Goal: Use online tool/utility: Utilize a website feature to perform a specific function

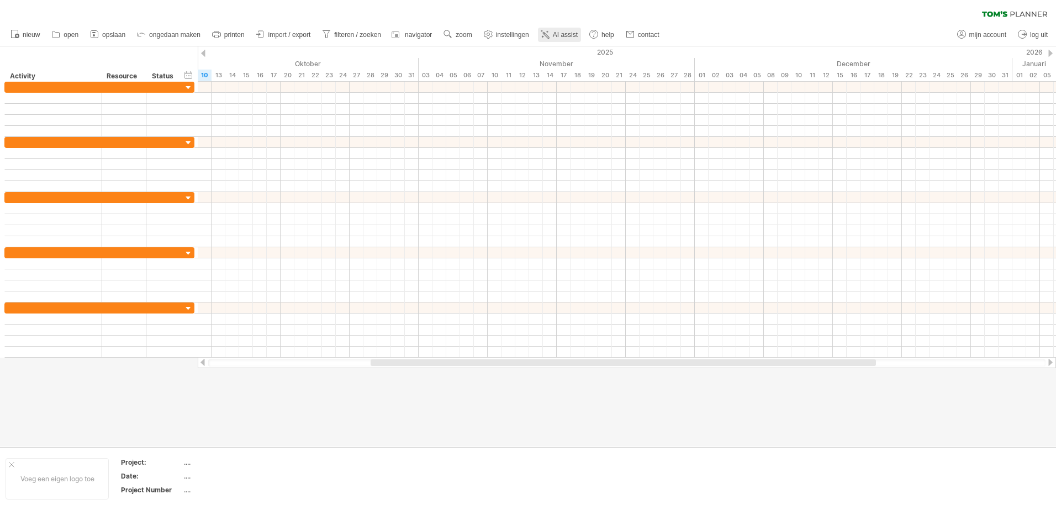
click at [556, 37] on span "AI assist" at bounding box center [565, 35] width 25 height 8
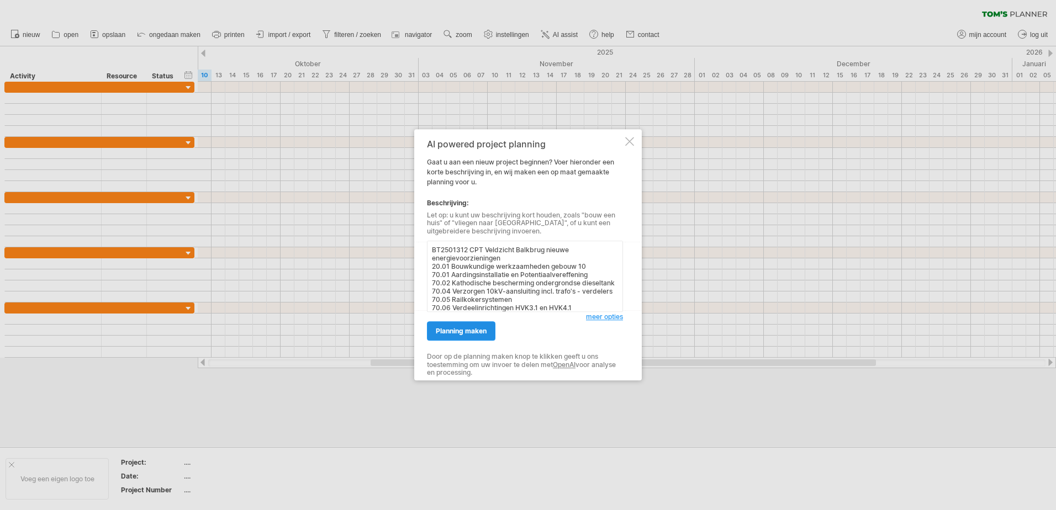
type textarea "BT2501312 CPT Veldzicht Balkbrug nieuwe energievoorzieningen 20.01 Bouwkundige …"
click at [472, 330] on span "planning maken" at bounding box center [461, 331] width 51 height 8
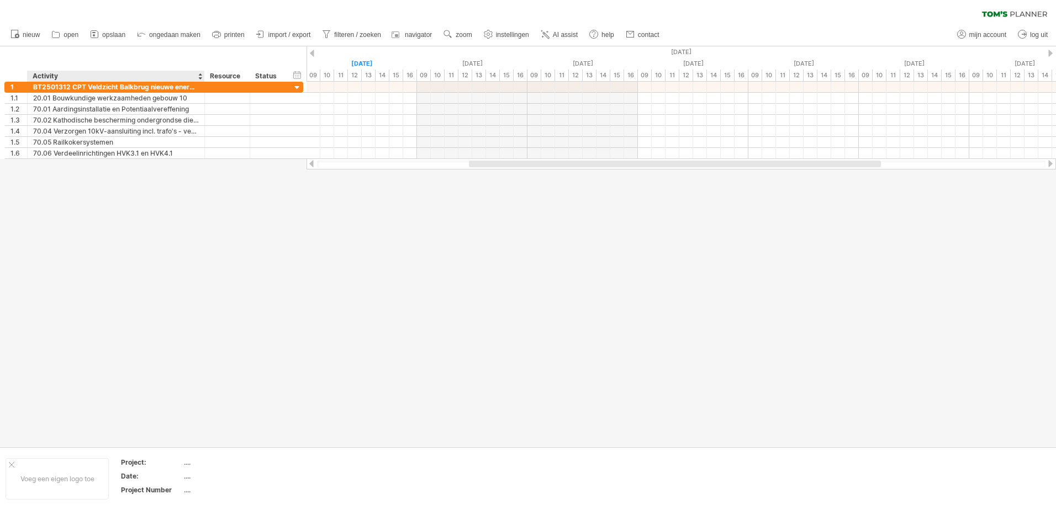
click at [130, 181] on div at bounding box center [528, 246] width 1056 height 400
click at [262, 240] on div "AI-assist" at bounding box center [208, 239] width 127 height 18
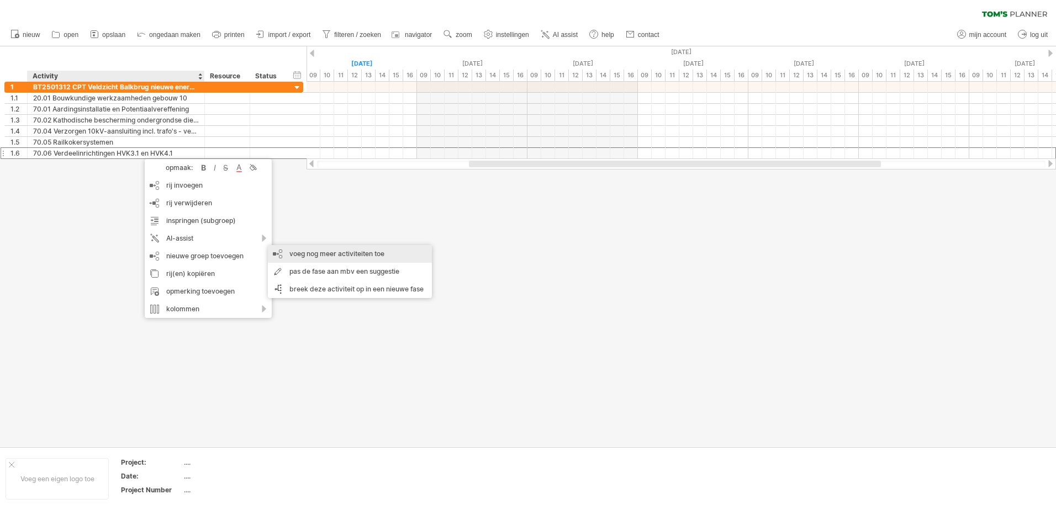
click at [333, 252] on div "voeg nog meer activiteiten toe" at bounding box center [350, 254] width 164 height 18
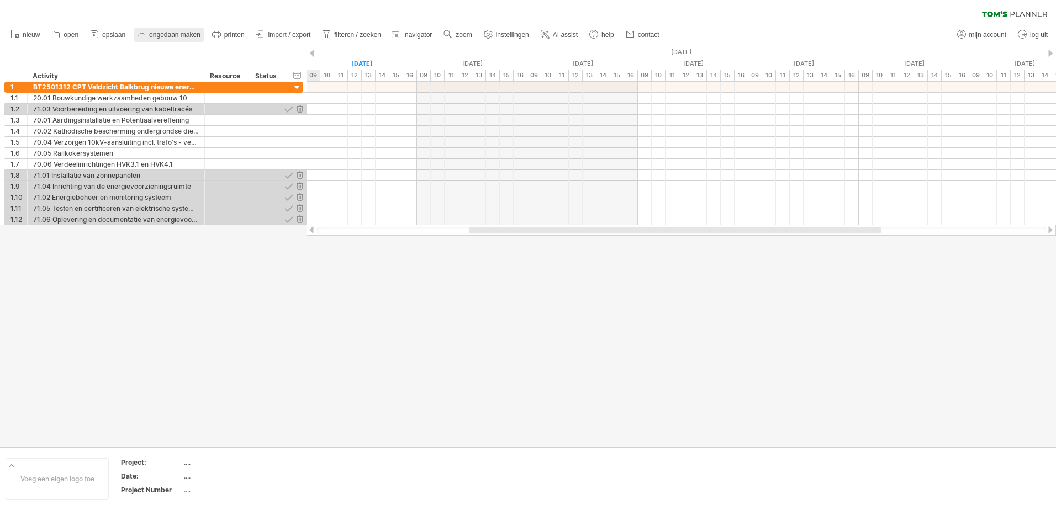
click at [174, 32] on span "ongedaan maken" at bounding box center [174, 35] width 51 height 8
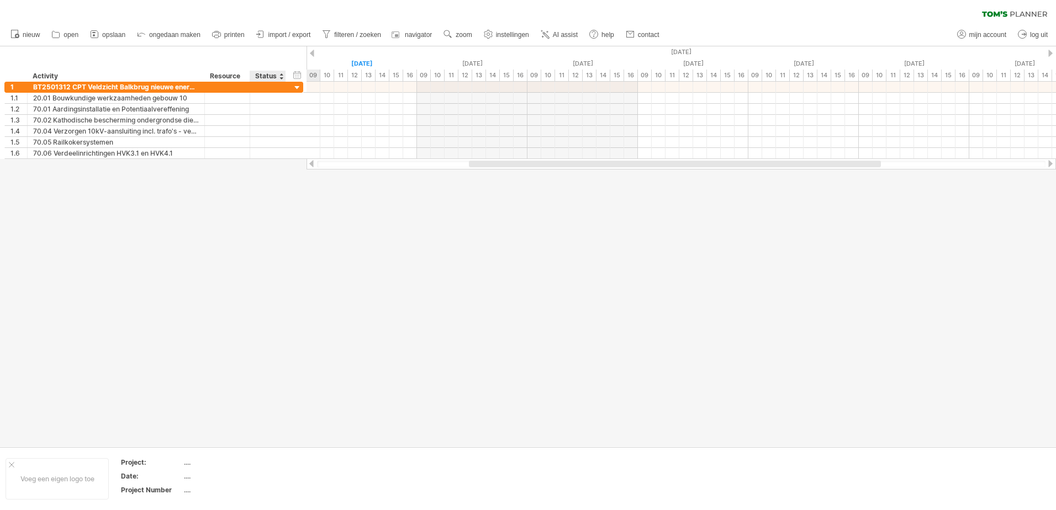
click at [268, 207] on div at bounding box center [528, 246] width 1056 height 400
click at [558, 32] on span "AI assist" at bounding box center [565, 35] width 25 height 8
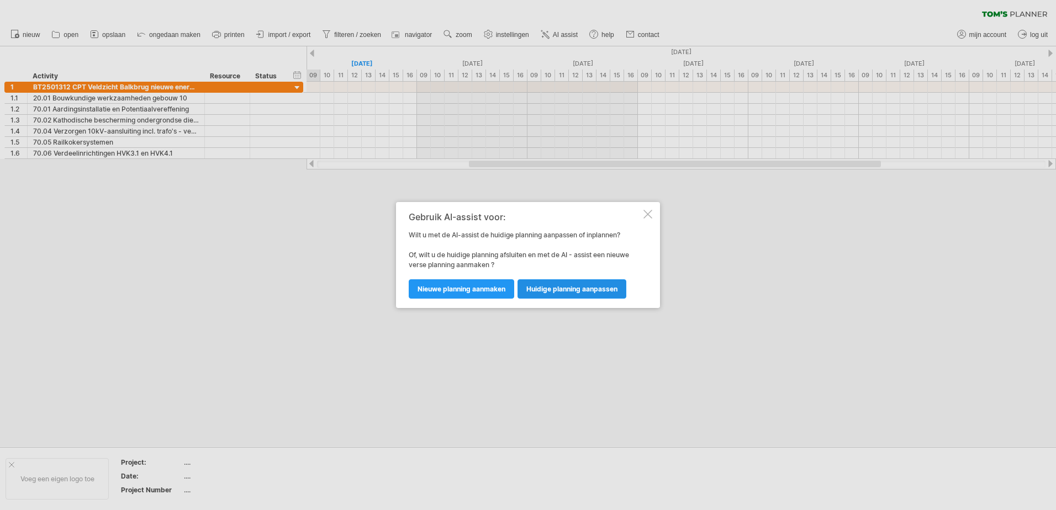
click at [550, 289] on span "huidige planning aanpassen" at bounding box center [571, 289] width 91 height 8
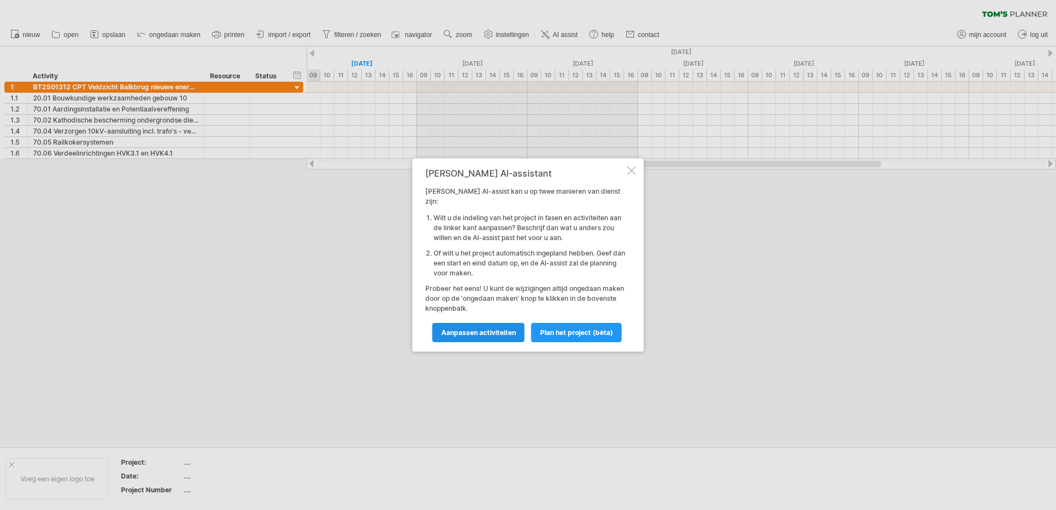
click at [496, 329] on span "Aanpassen activiteiten" at bounding box center [478, 333] width 75 height 8
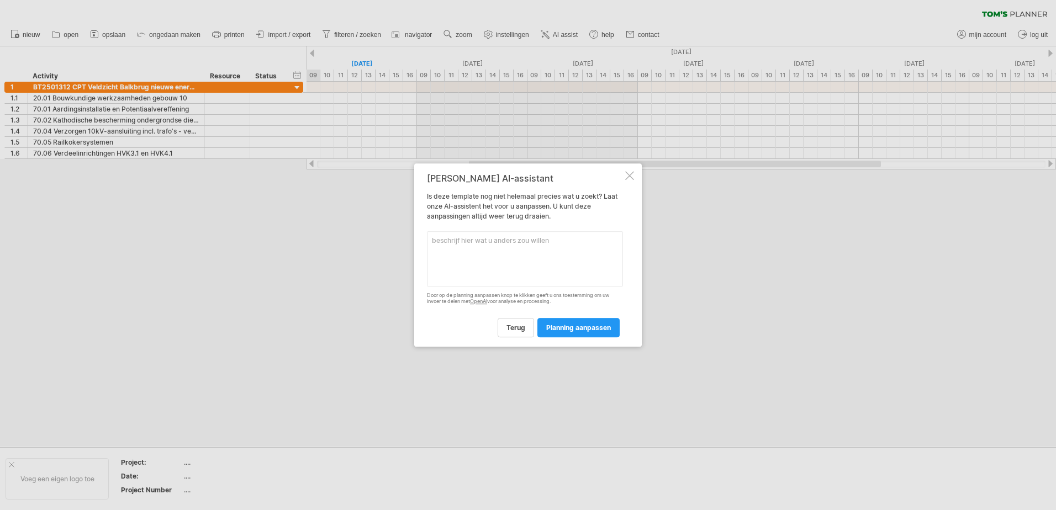
click at [459, 253] on textarea at bounding box center [525, 258] width 196 height 55
paste textarea "70.07 Gebouwgebonden E installaties gebouw 10 70.07.1 Aardingsinstallatie 70.07…"
click at [452, 240] on textarea "70.07 Gebouwgebonden E installaties gebouw 10 70.07.1 Aardingsinstallatie 70.07…" at bounding box center [525, 258] width 196 height 55
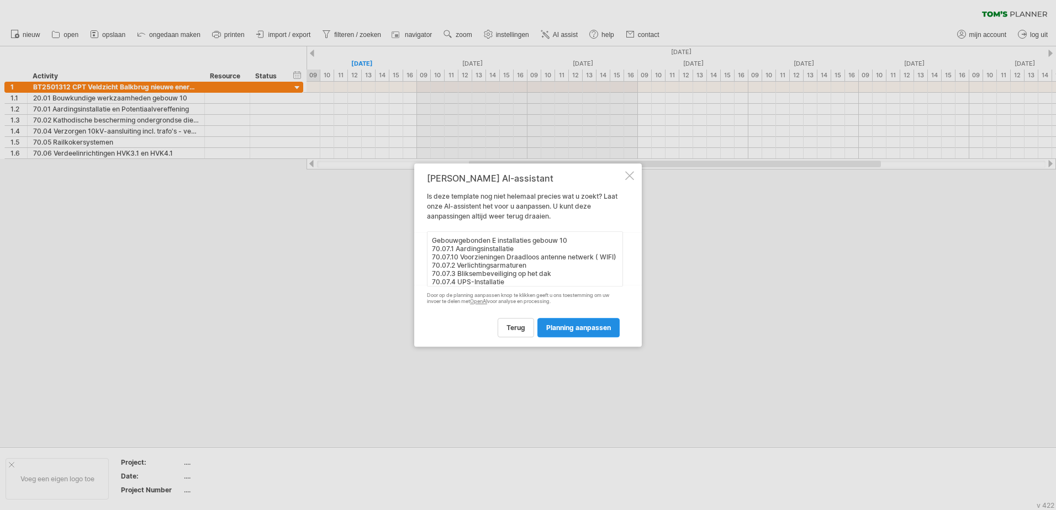
type textarea "Gebouwgebonden E installaties gebouw 10 70.07.1 Aardingsinstallatie 70.07.10 Vo…"
click at [574, 329] on span "planning aanpassen" at bounding box center [578, 328] width 65 height 8
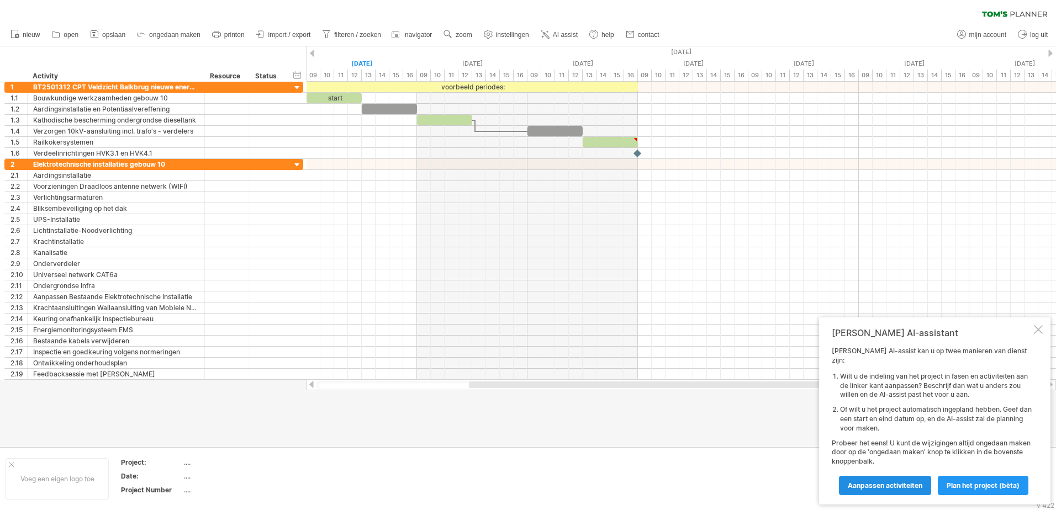
click at [880, 489] on link "Aanpassen activiteiten" at bounding box center [885, 485] width 92 height 19
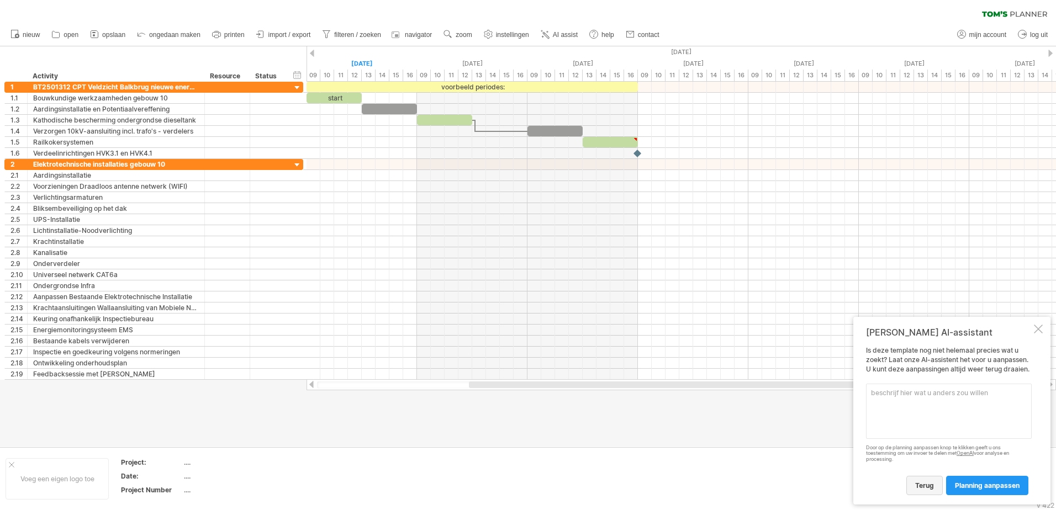
click at [928, 485] on span "terug" at bounding box center [924, 485] width 19 height 8
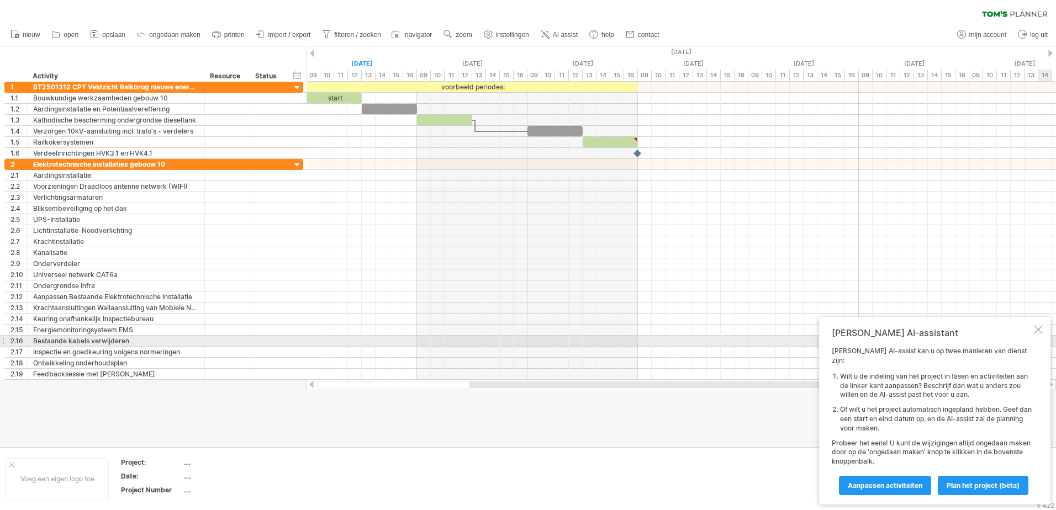
click at [1039, 334] on div at bounding box center [1038, 329] width 9 height 9
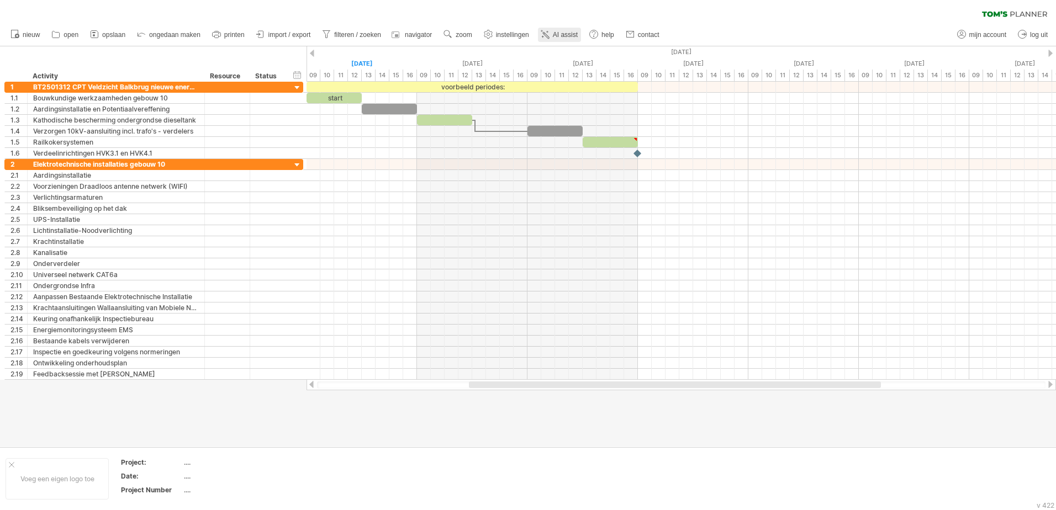
click at [562, 38] on span "AI assist" at bounding box center [565, 35] width 25 height 8
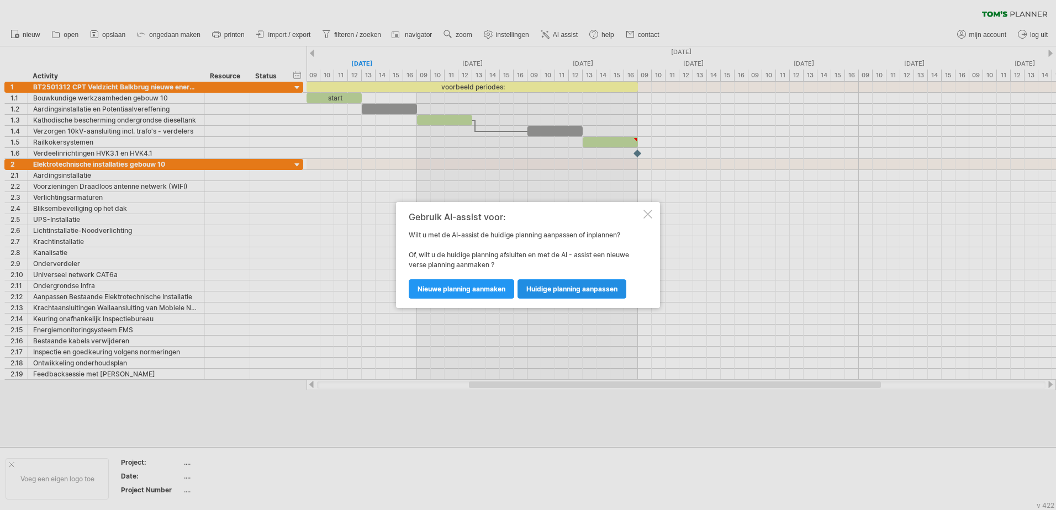
click at [553, 292] on span "huidige planning aanpassen" at bounding box center [571, 289] width 91 height 8
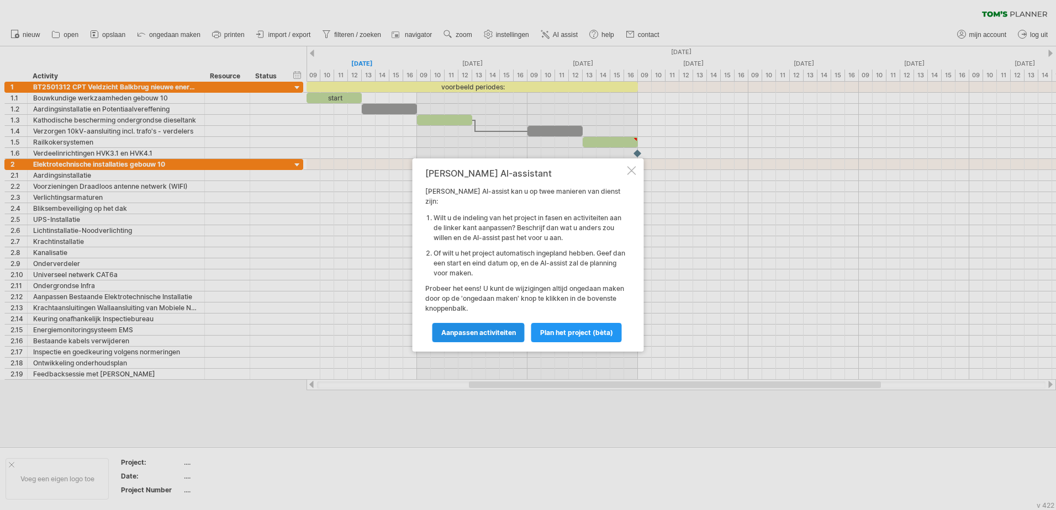
click at [478, 330] on span "Aanpassen activiteiten" at bounding box center [478, 333] width 75 height 8
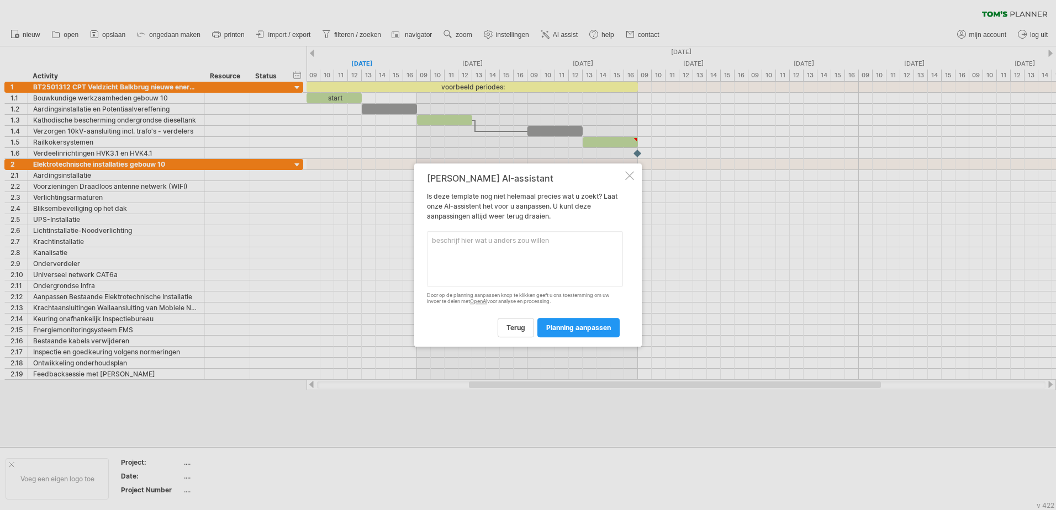
click at [453, 242] on textarea at bounding box center [525, 258] width 196 height 55
paste textarea "70.19 Fasering Stap 1 t/m Stap 9 70.19.1 1. 10kV kabel leggen 70.19.10 Voedinge…"
click at [448, 240] on textarea "70.19 Fasering Stap 1 t/m Stap 9 70.19.1 1. 10kV kabel leggen 70.19.10 Voedinge…" at bounding box center [525, 258] width 196 height 55
type textarea "Fasering Stap 1 t/m Stap 9 70.19.1 1. 10kV kabel leggen 70.19.10 Voedingen HVK …"
click at [575, 327] on span "planning aanpassen" at bounding box center [578, 328] width 65 height 8
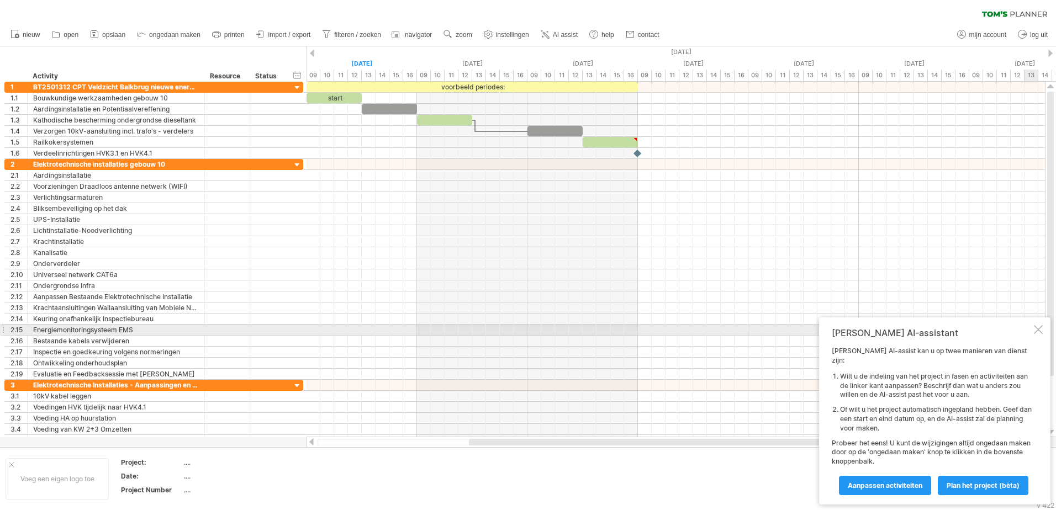
click at [1038, 333] on div "[PERSON_NAME] AI-assistant [PERSON_NAME] AI-assist kan u op twee manieren van d…" at bounding box center [934, 410] width 231 height 187
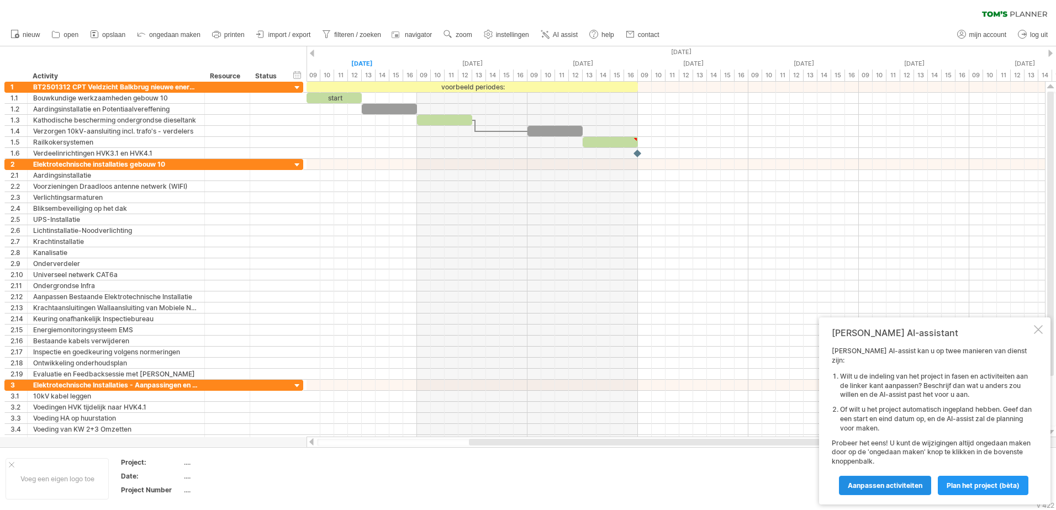
click at [894, 484] on span "Aanpassen activiteiten" at bounding box center [885, 485] width 75 height 8
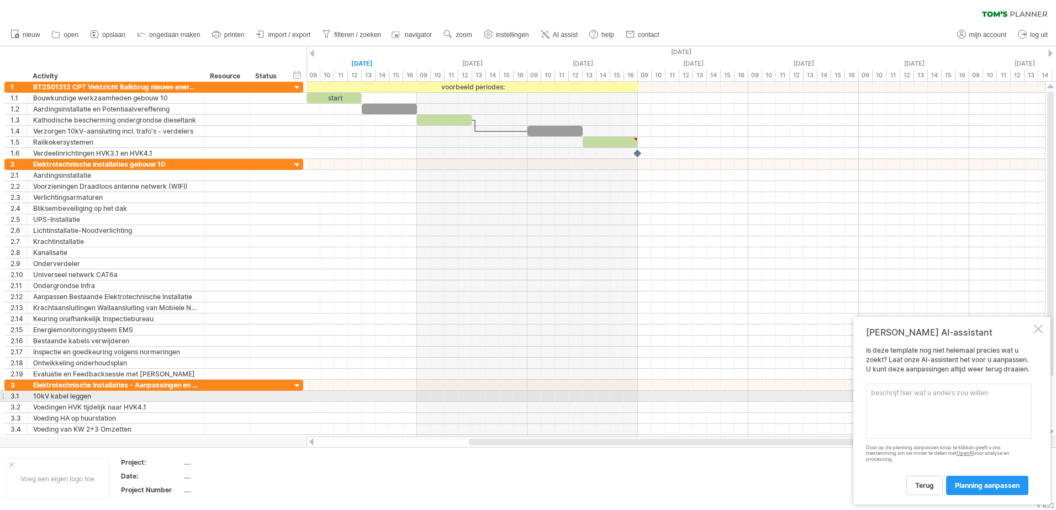
click at [877, 393] on textarea at bounding box center [949, 411] width 166 height 55
paste textarea "70.19.9 9. ,HA en NSA's in gebouw 10 Ontmantelen [TECHNICAL_ID] Bestaande Hoofd…"
click at [902, 393] on textarea "70.19.9 9. ,HA en NSA's in gebouw 10 Ontmantelen [TECHNICAL_ID] Bestaande Hoofd…" at bounding box center [949, 411] width 166 height 55
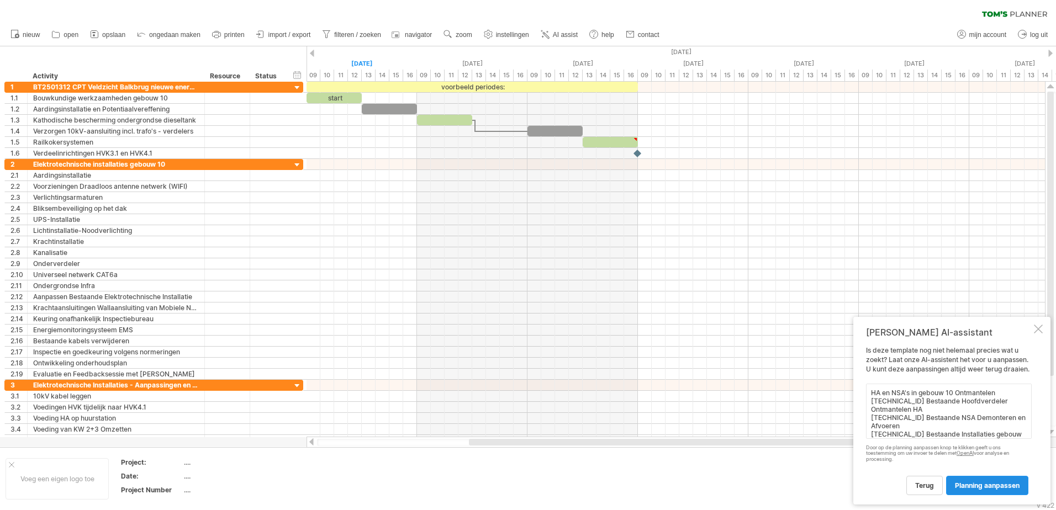
type textarea "HA en NSA's in gebouw 10 Ontmantelen [TECHNICAL_ID] Bestaande Hoofdverdeler Ont…"
click at [988, 484] on span "planning aanpassen" at bounding box center [987, 485] width 65 height 8
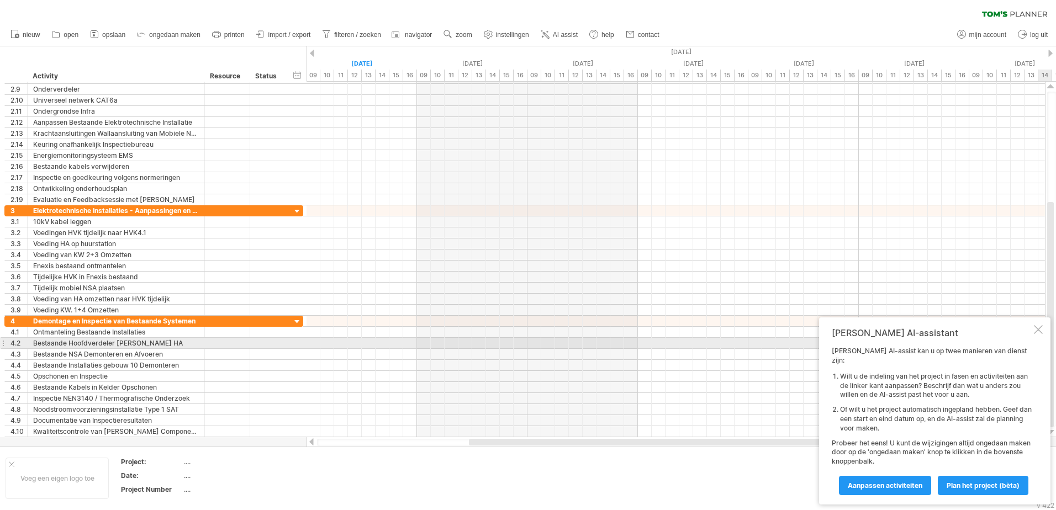
click at [1042, 334] on div at bounding box center [1038, 329] width 9 height 9
